Goal: Task Accomplishment & Management: Manage account settings

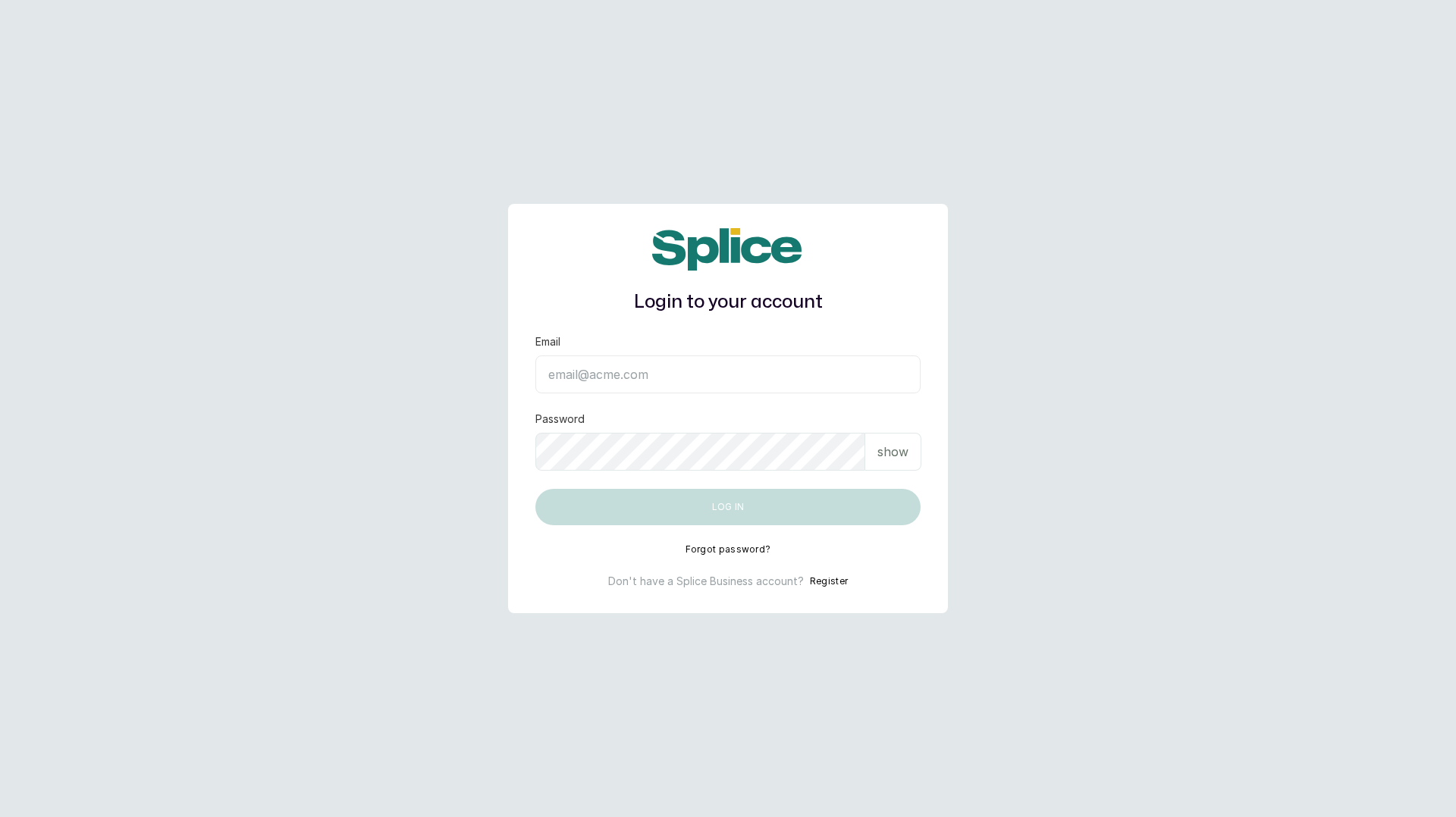
click at [601, 375] on input "Email" at bounding box center [728, 375] width 385 height 38
click at [781, 380] on input "Email" at bounding box center [728, 375] width 385 height 38
type input "layo@withsplice.com"
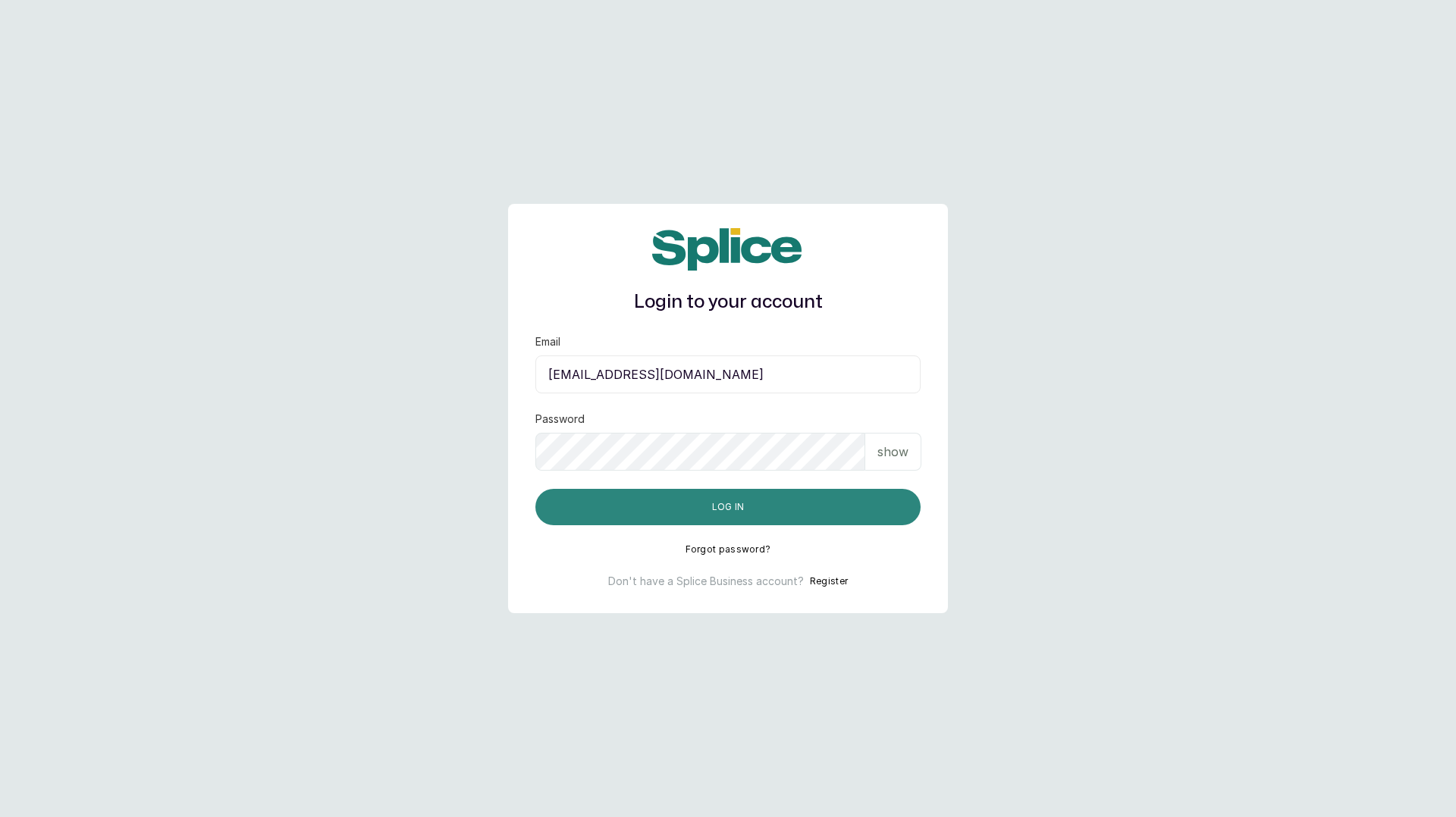
click at [732, 502] on button "Log in" at bounding box center [728, 507] width 385 height 37
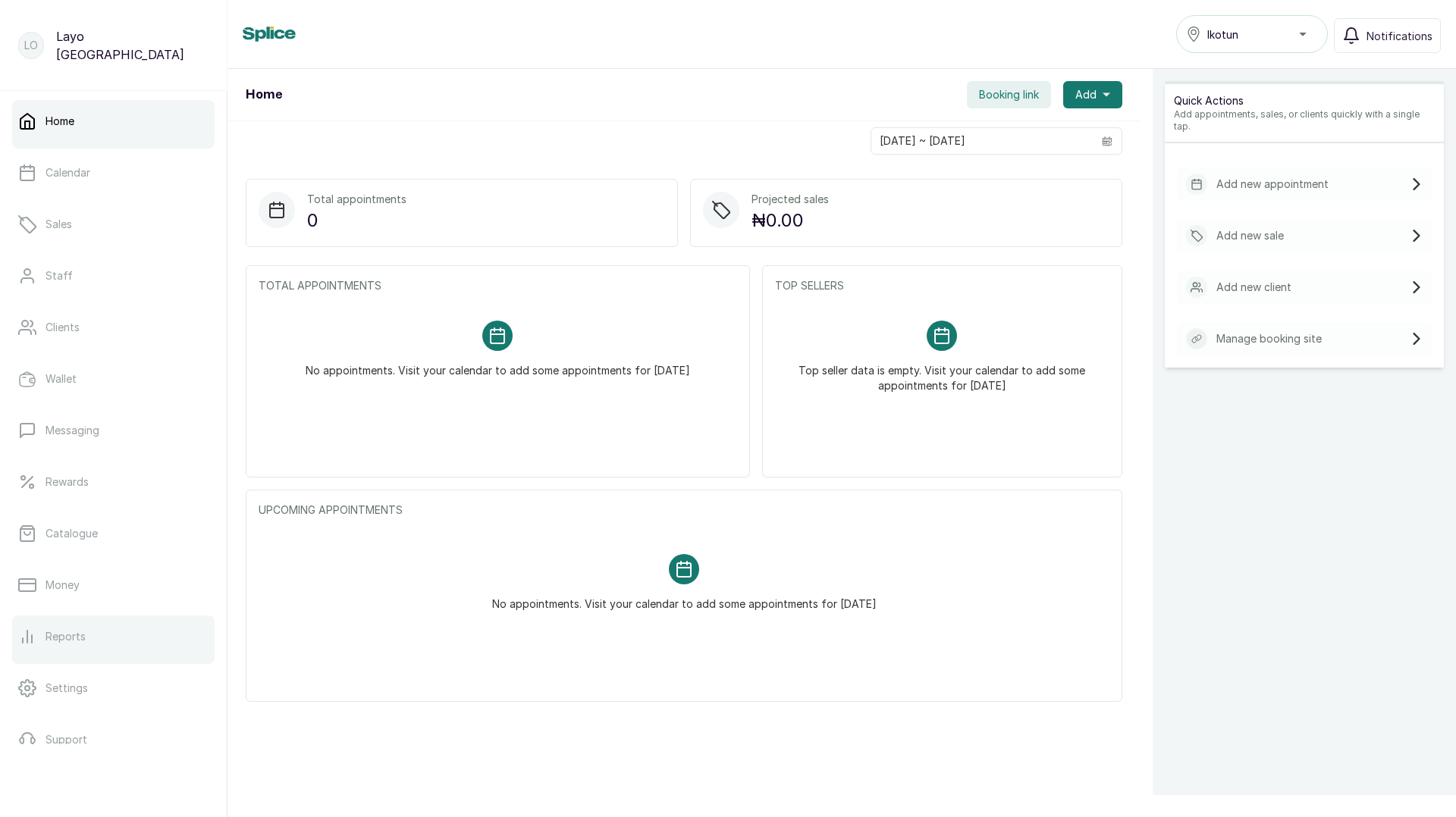
scroll to position [77, 0]
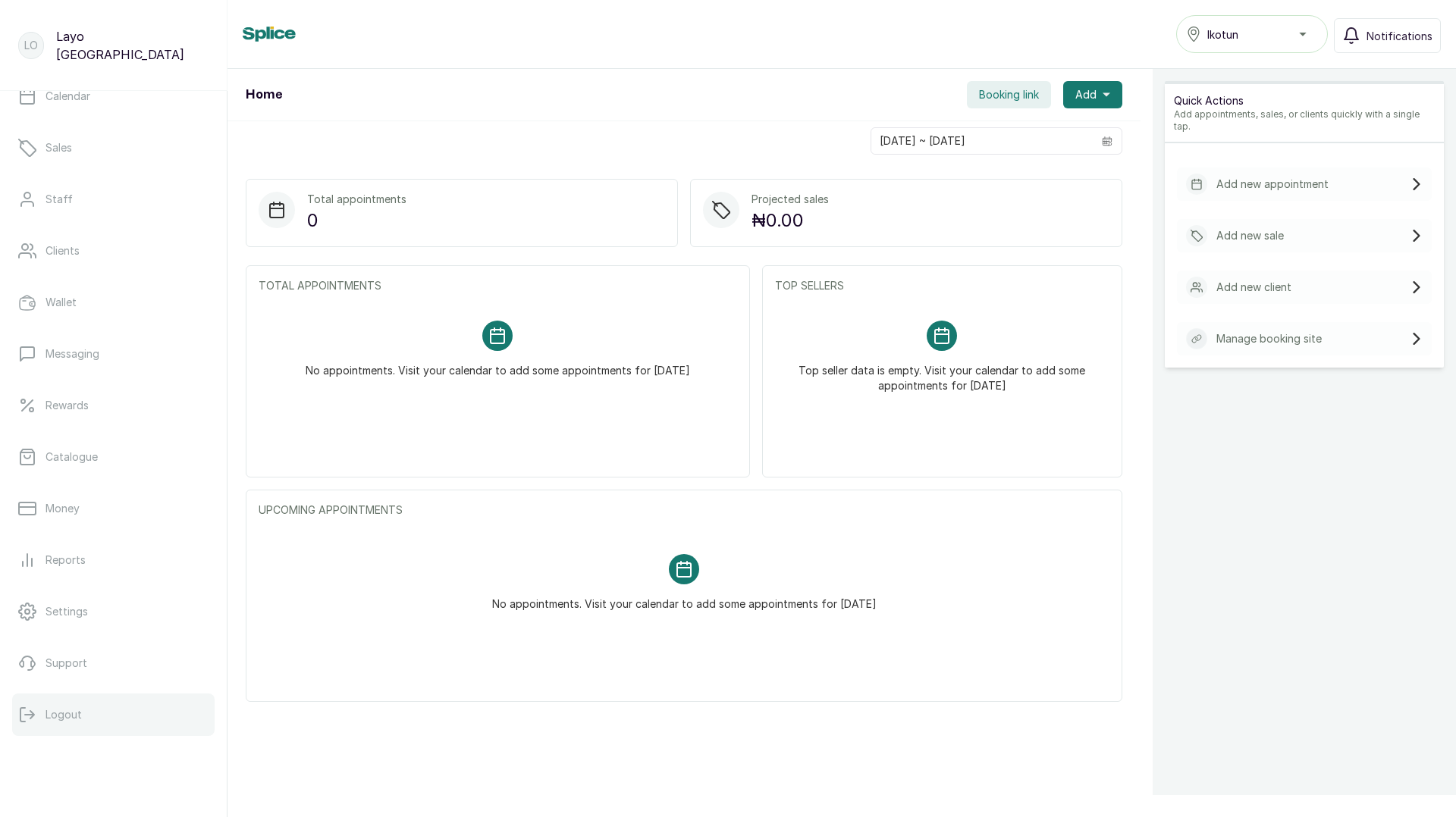
click at [62, 701] on button "Logout" at bounding box center [114, 715] width 203 height 42
